Goal: Find specific page/section: Find specific page/section

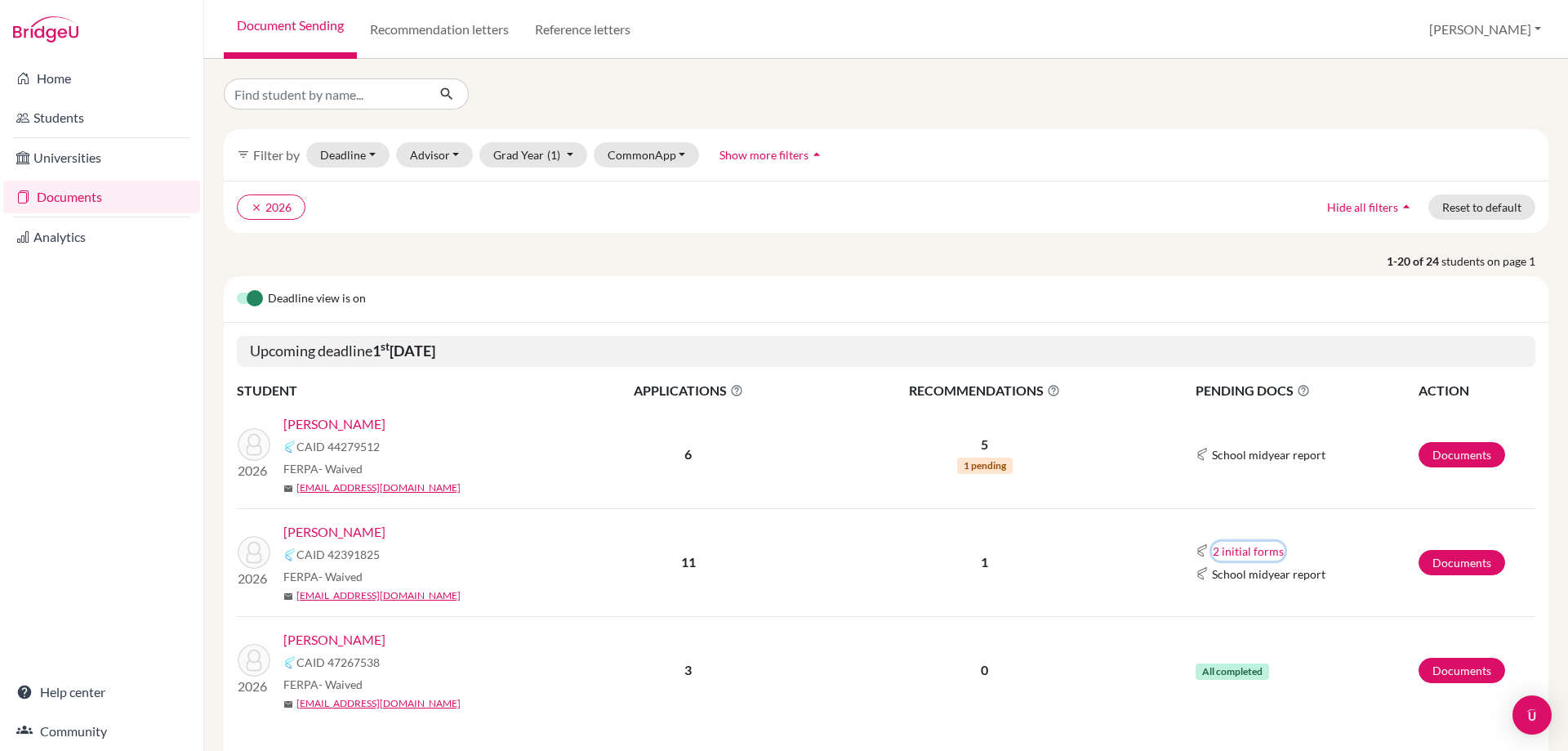
click at [1257, 557] on button "2 initial forms" at bounding box center [1248, 551] width 73 height 19
click at [1026, 563] on p "1" at bounding box center [985, 563] width 341 height 20
click at [1253, 542] on button "2 initial forms" at bounding box center [1248, 551] width 73 height 19
click at [947, 573] on td "1" at bounding box center [985, 562] width 343 height 108
click at [361, 535] on link "[PERSON_NAME]" at bounding box center [335, 532] width 103 height 20
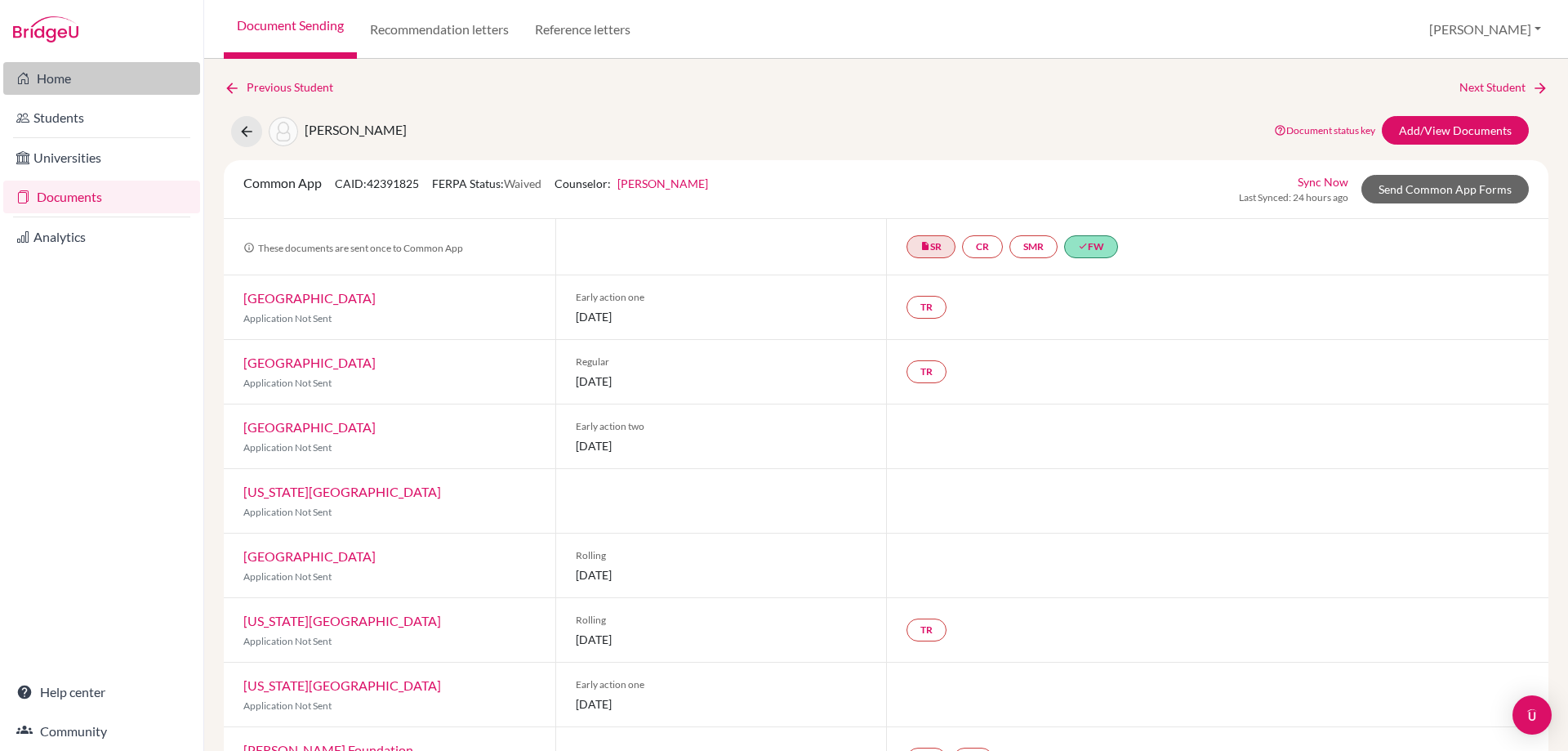
click at [104, 84] on link "Home" at bounding box center [102, 78] width 197 height 33
